Goal: Navigation & Orientation: Find specific page/section

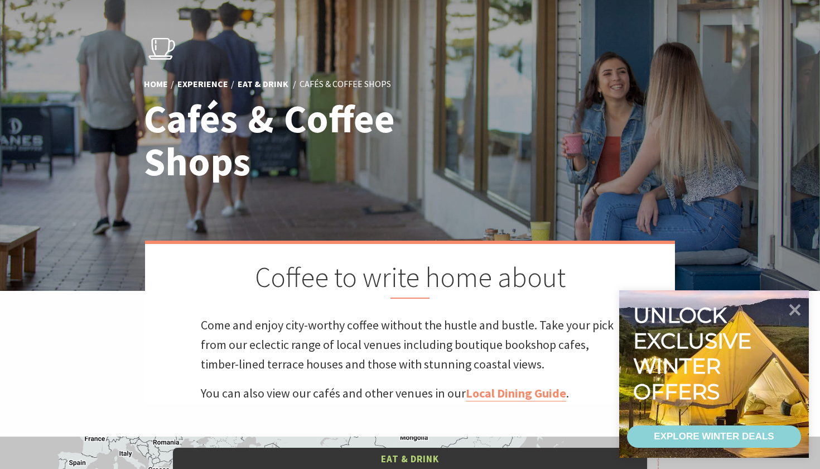
scroll to position [75, 0]
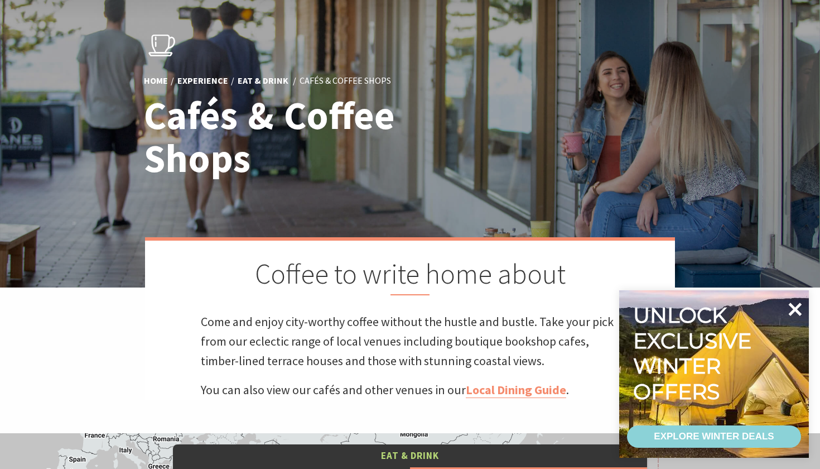
click at [792, 306] on icon at bounding box center [795, 309] width 13 height 13
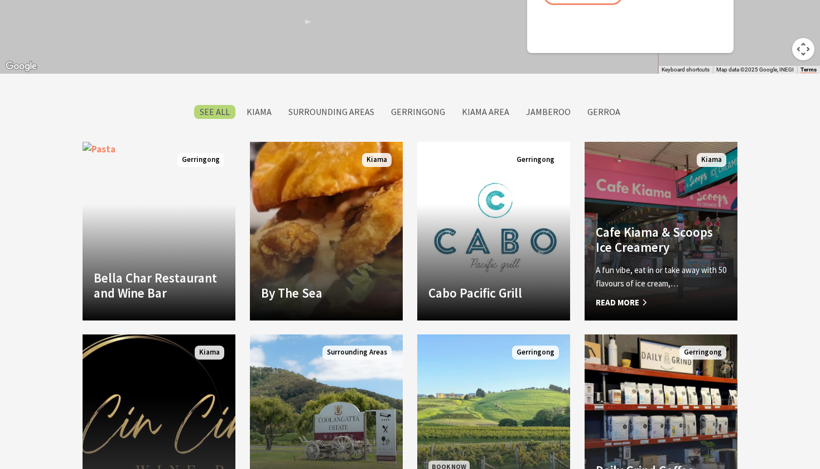
scroll to position [838, 0]
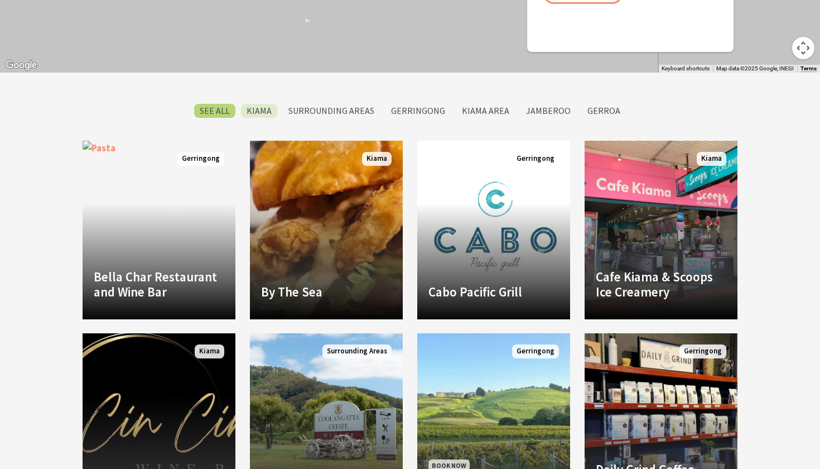
click at [266, 111] on label "Kiama" at bounding box center [259, 111] width 36 height 14
click at [0, 0] on input "Kiama" at bounding box center [0, 0] width 0 height 0
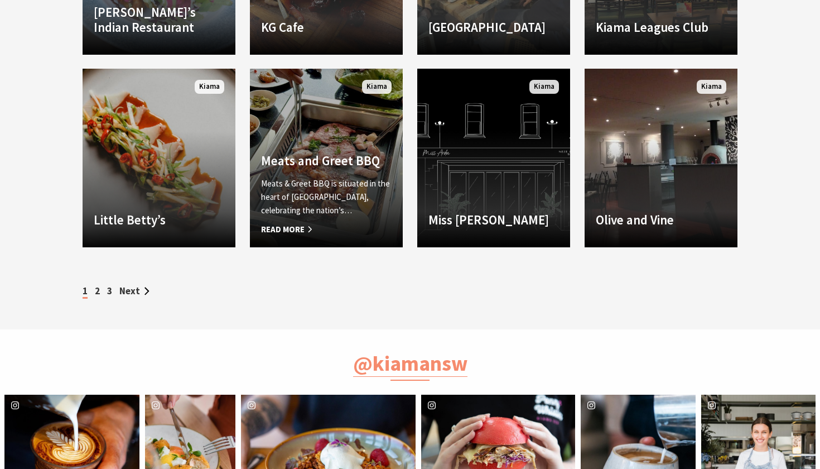
scroll to position [1490, 0]
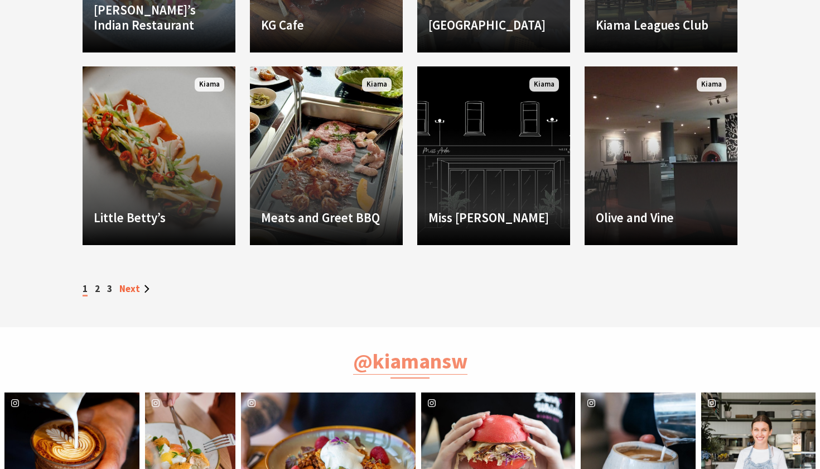
click at [127, 287] on link "Next" at bounding box center [134, 288] width 30 height 12
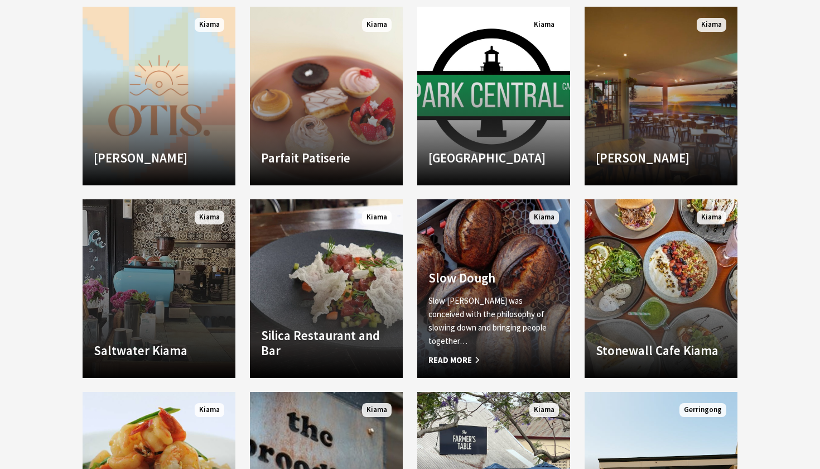
scroll to position [973, 0]
